Goal: Use online tool/utility: Utilize a website feature to perform a specific function

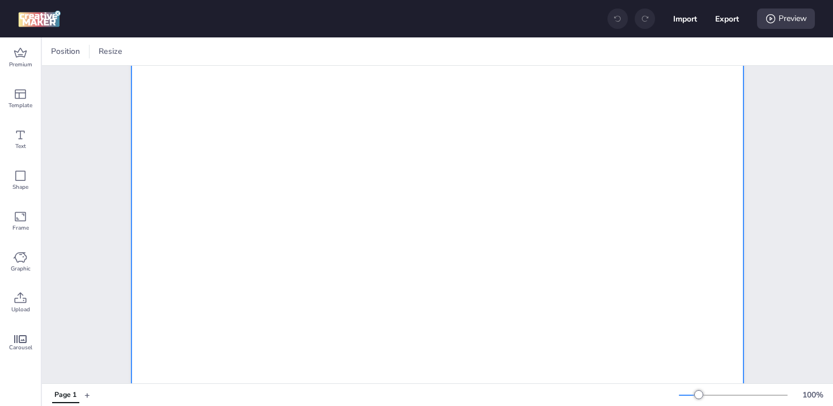
scroll to position [54, 0]
click at [24, 50] on icon at bounding box center [21, 53] width 14 height 14
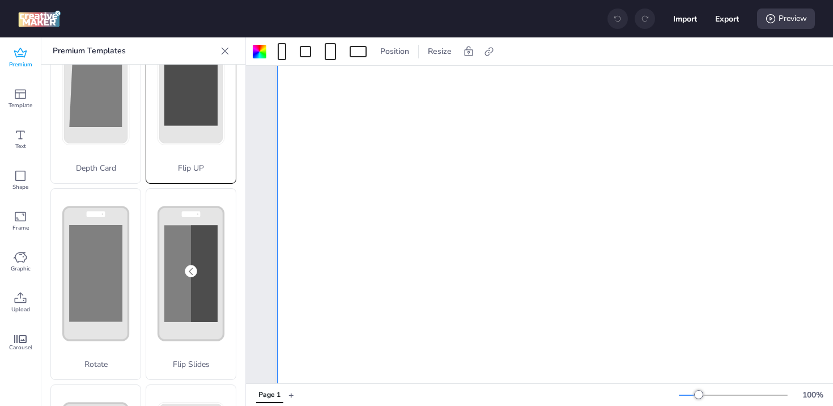
scroll to position [95, 0]
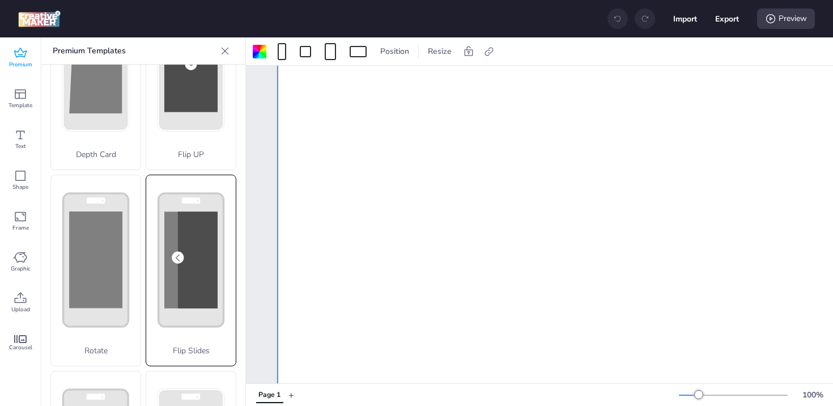
click at [181, 254] on div "Flip Slides" at bounding box center [191, 271] width 91 height 192
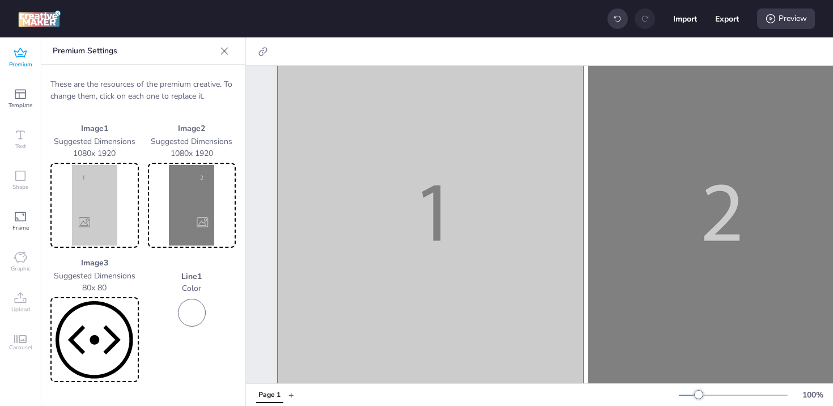
click at [91, 201] on img at bounding box center [95, 205] width 84 height 80
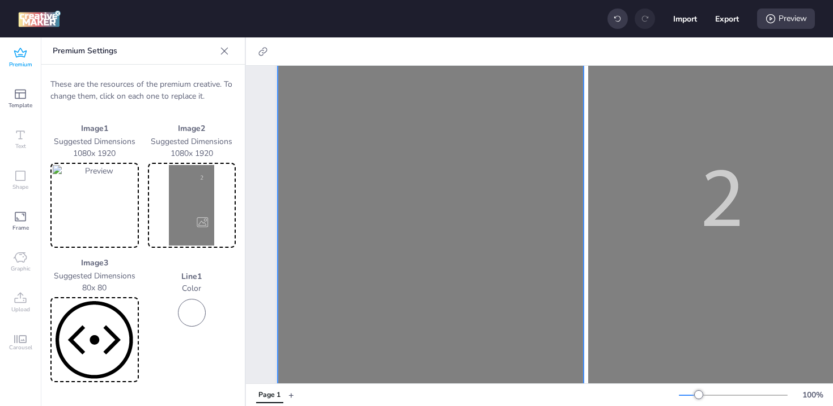
scroll to position [70, 0]
click at [184, 210] on img at bounding box center [192, 205] width 84 height 80
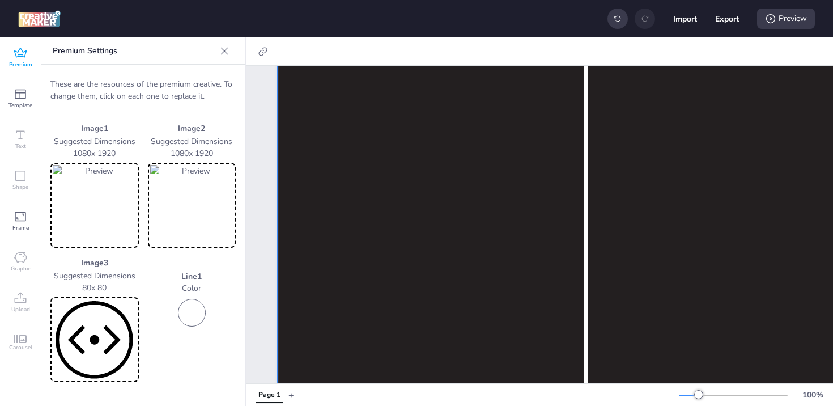
scroll to position [0, 0]
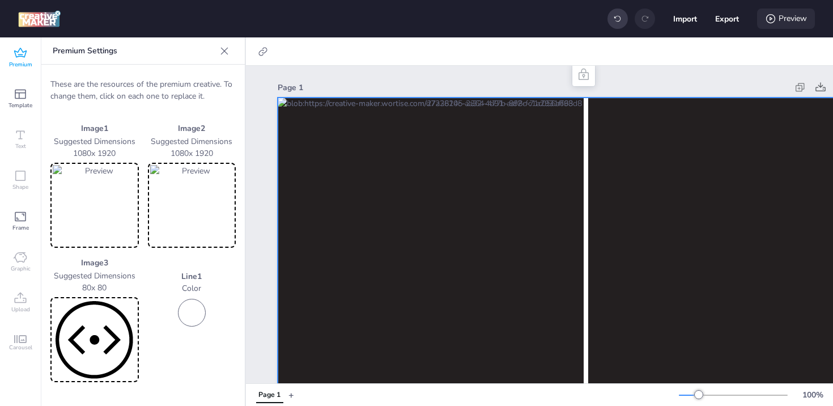
click at [769, 28] on div "Preview" at bounding box center [786, 18] width 58 height 20
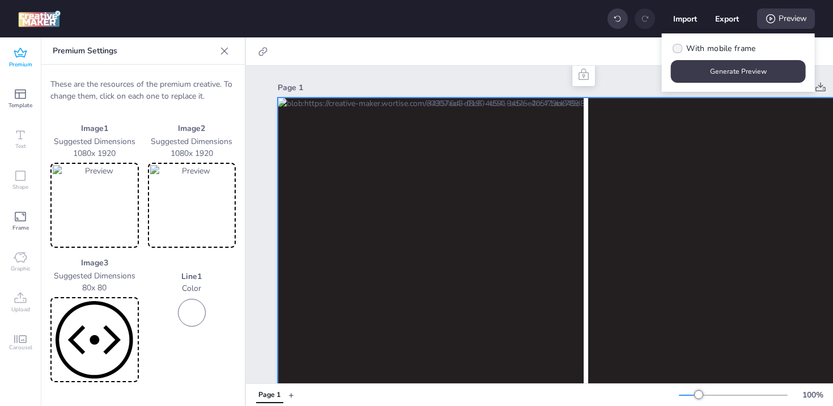
click at [693, 44] on span "With mobile frame" at bounding box center [720, 48] width 69 height 12
click at [679, 49] on input "With mobile frame" at bounding box center [675, 52] width 7 height 7
checkbox input "true"
click at [741, 71] on button "Generate Preview" at bounding box center [738, 71] width 135 height 23
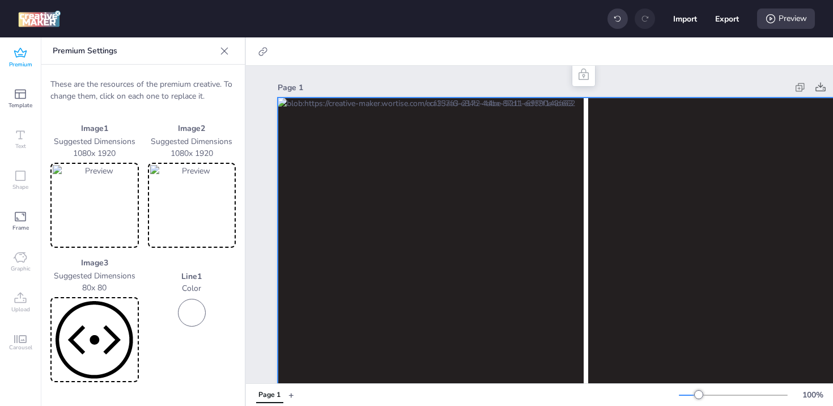
click at [193, 186] on img at bounding box center [192, 205] width 84 height 80
click at [791, 15] on div "Preview" at bounding box center [786, 18] width 58 height 20
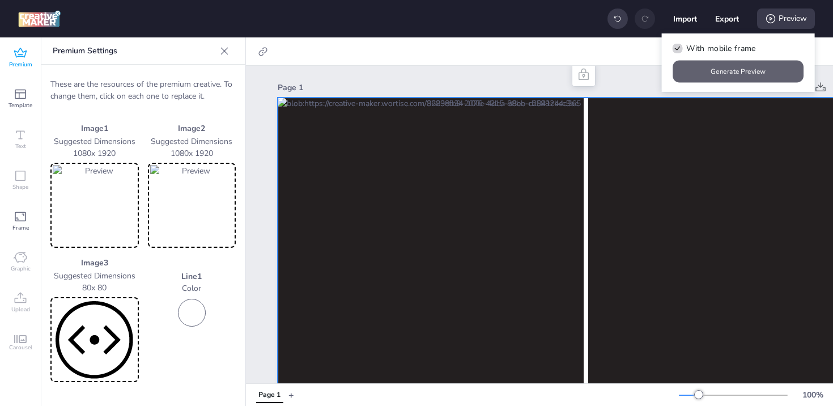
click at [722, 66] on button "Generate Preview" at bounding box center [738, 72] width 131 height 22
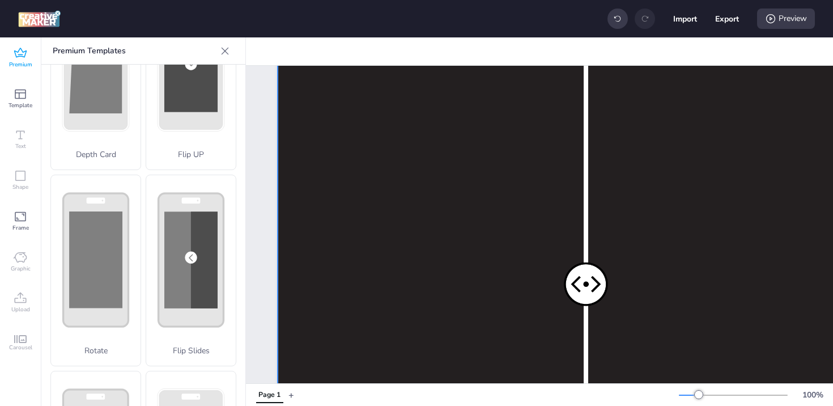
scroll to position [352, 0]
click at [592, 225] on div at bounding box center [584, 290] width 612 height 1088
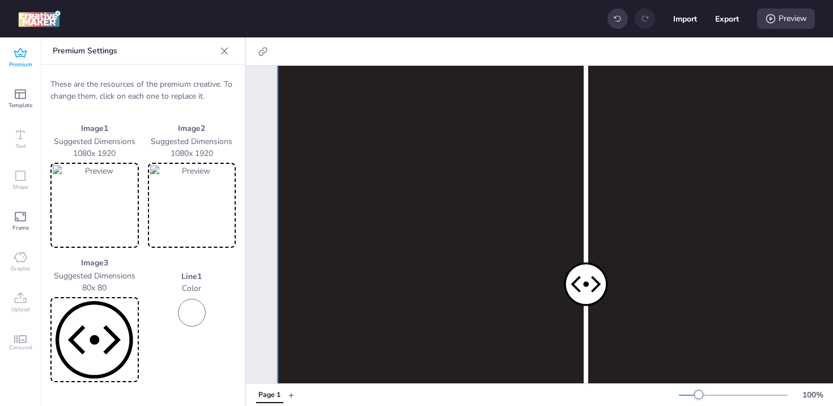
click at [188, 212] on img at bounding box center [192, 205] width 84 height 80
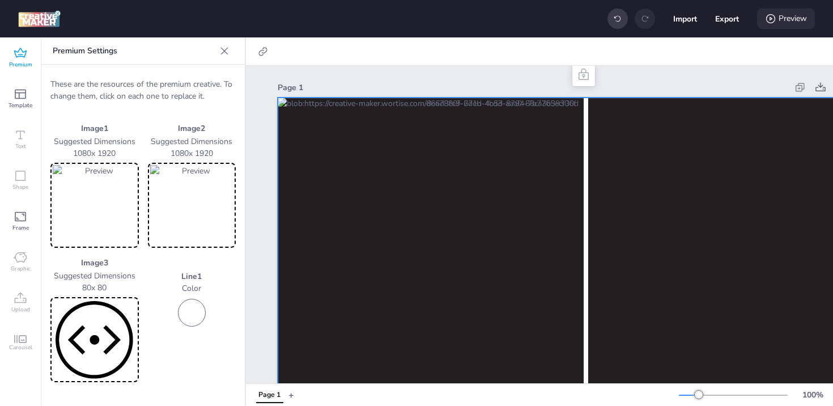
click at [763, 26] on div "Preview" at bounding box center [786, 18] width 58 height 20
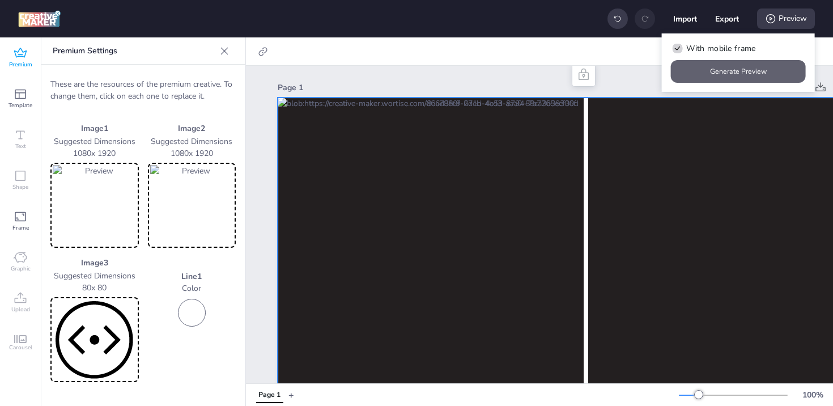
click at [715, 69] on button "Generate Preview" at bounding box center [738, 71] width 135 height 23
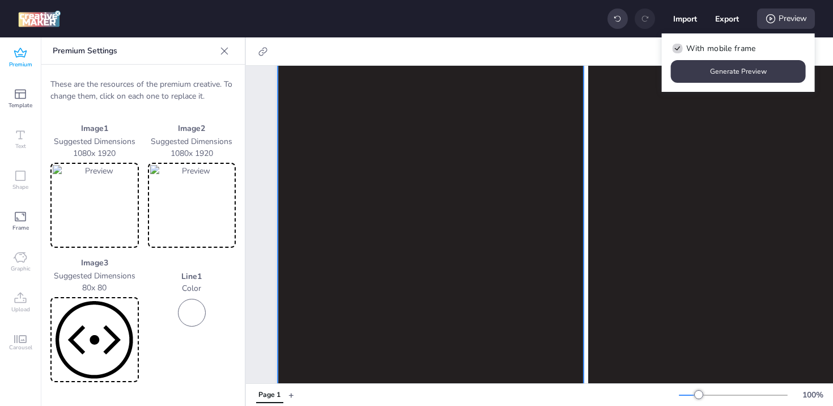
scroll to position [105, 0]
